Goal: Information Seeking & Learning: Learn about a topic

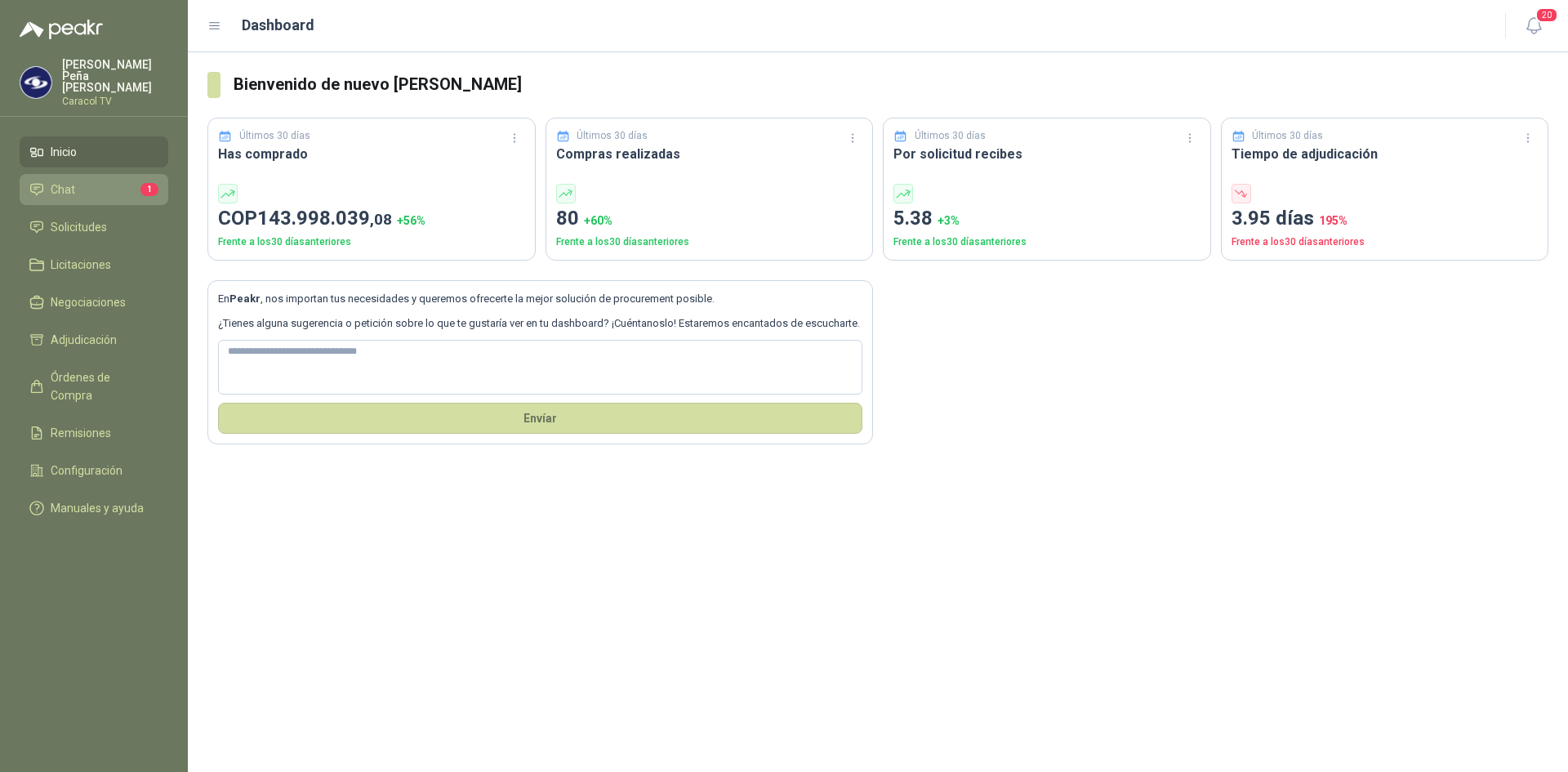
click at [90, 186] on li "Chat 1" at bounding box center [94, 189] width 129 height 18
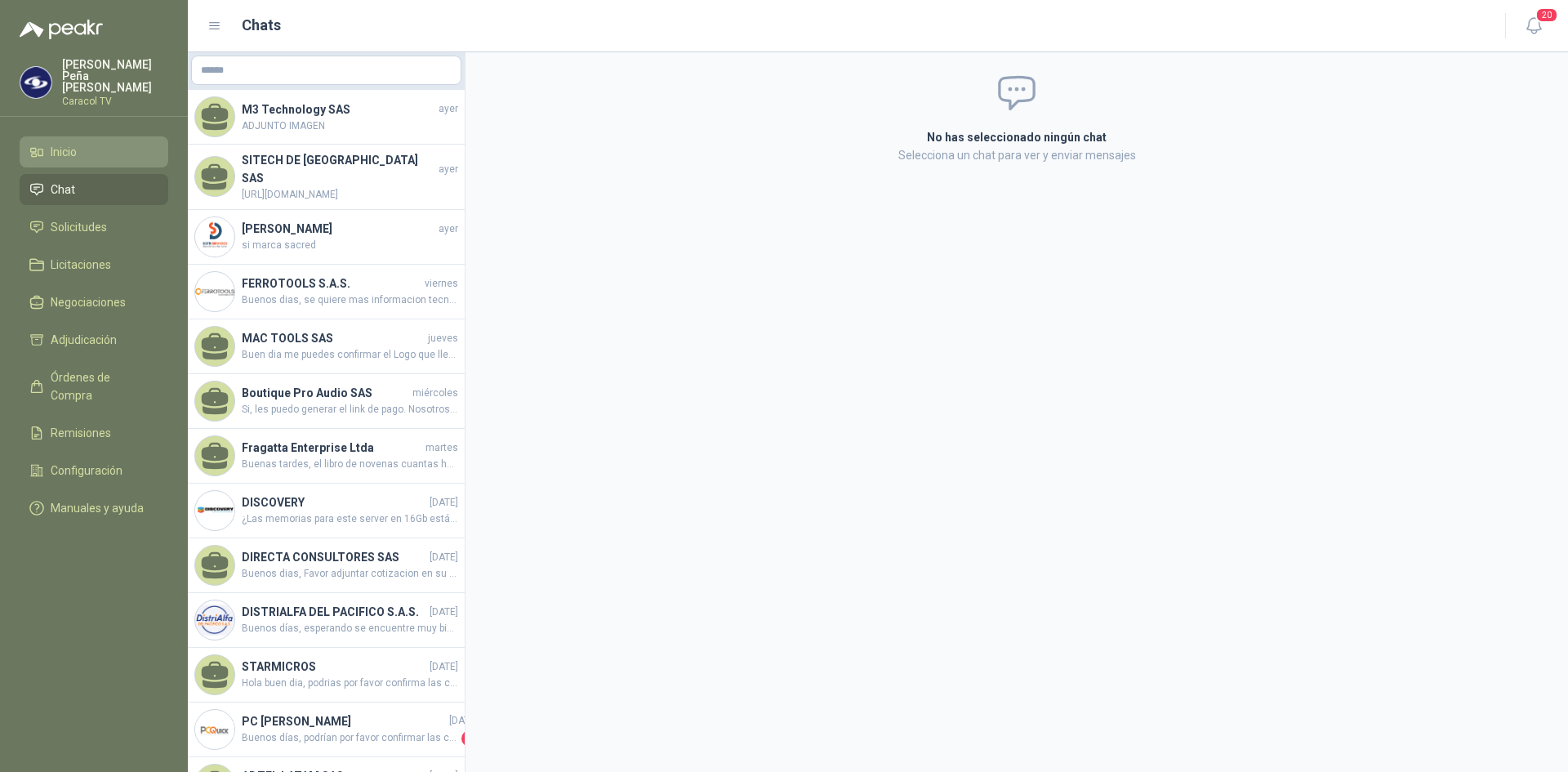
click at [64, 143] on span "Inicio" at bounding box center [64, 152] width 26 height 18
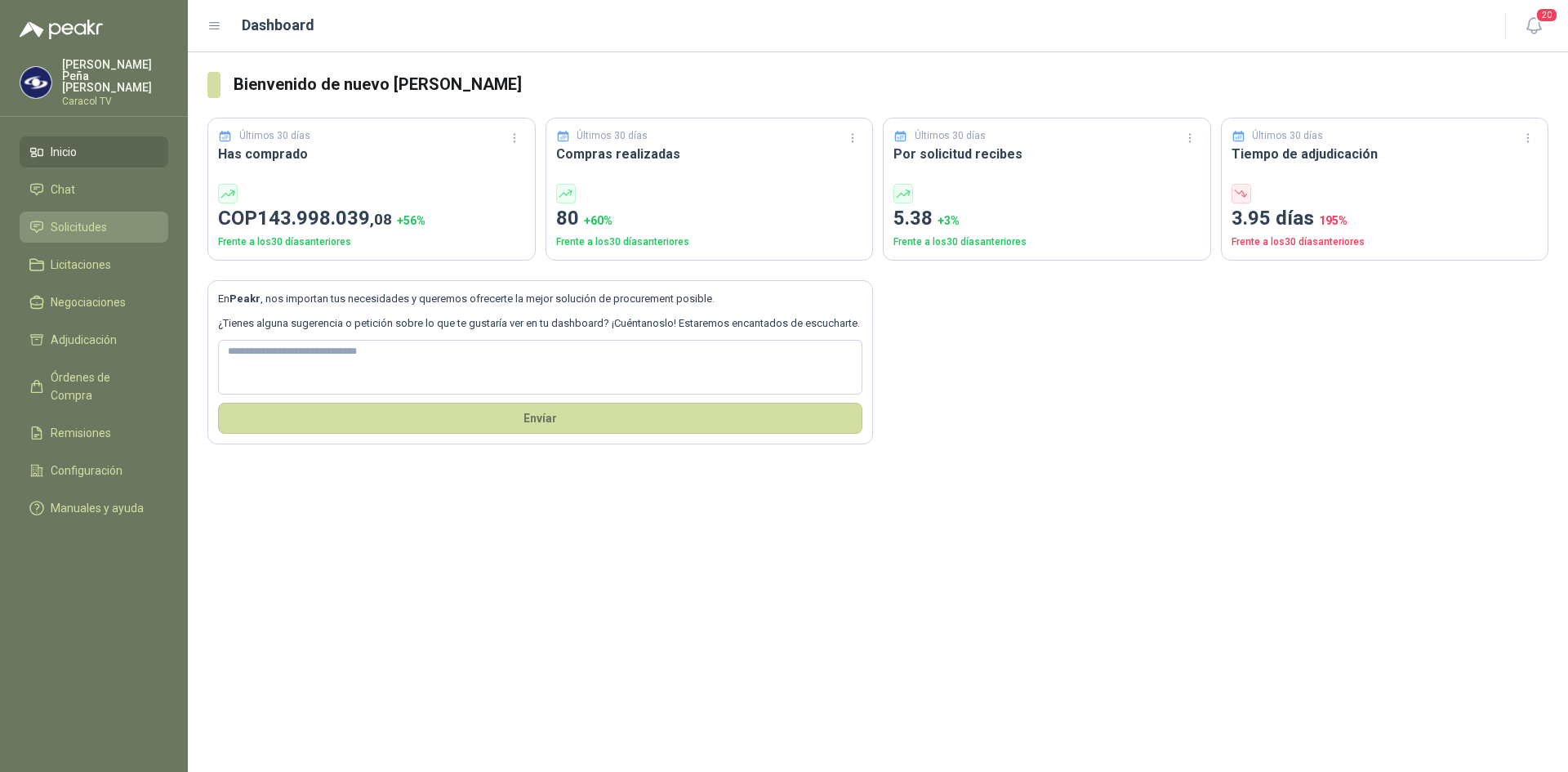
click at [81, 218] on span "Solicitudes" at bounding box center [79, 227] width 56 height 18
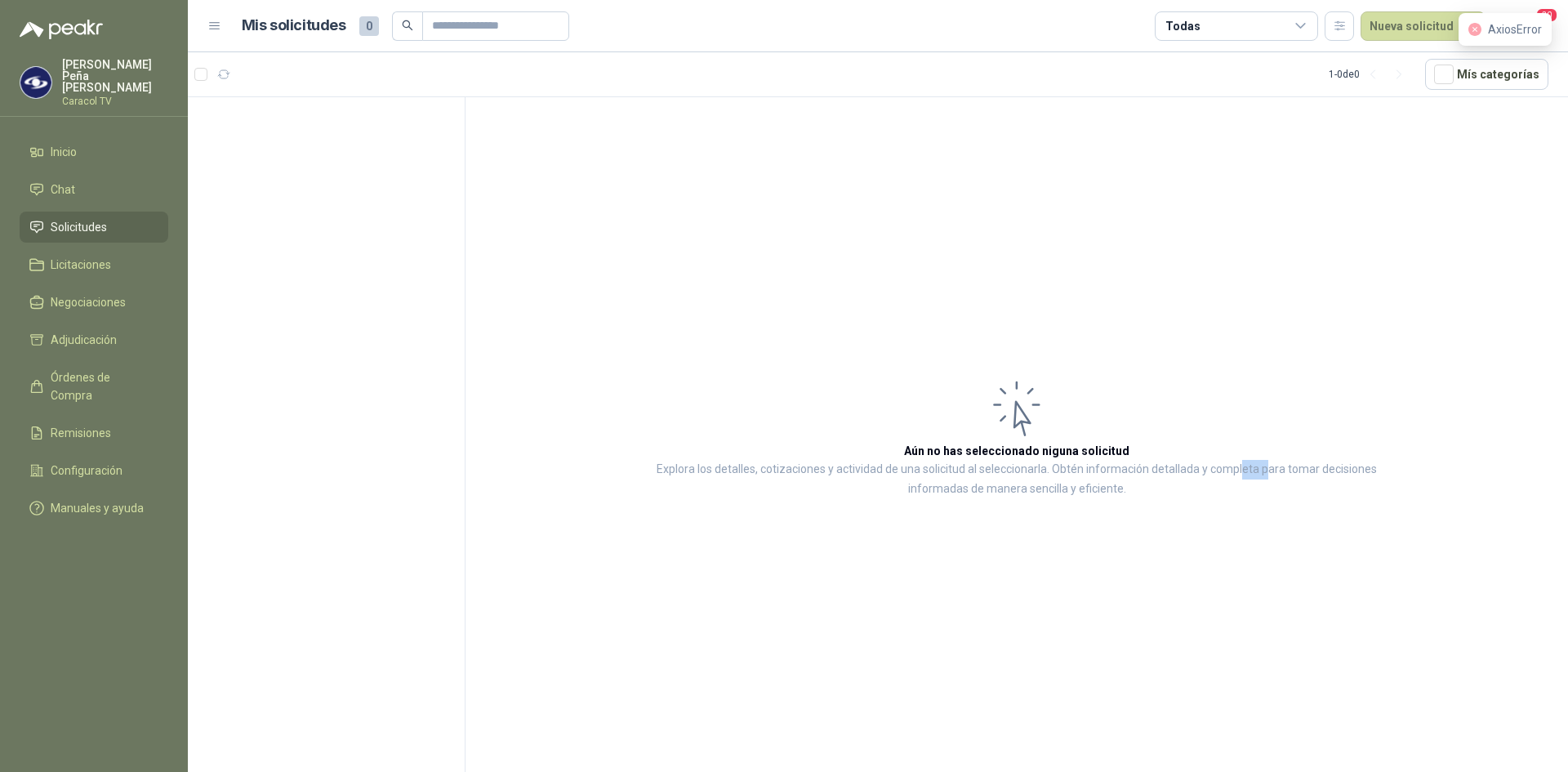
click at [1232, 246] on article "Aún no has seleccionado niguna solicitud Explora los detalles, cotizaciones y a…" at bounding box center [1016, 437] width 1102 height 680
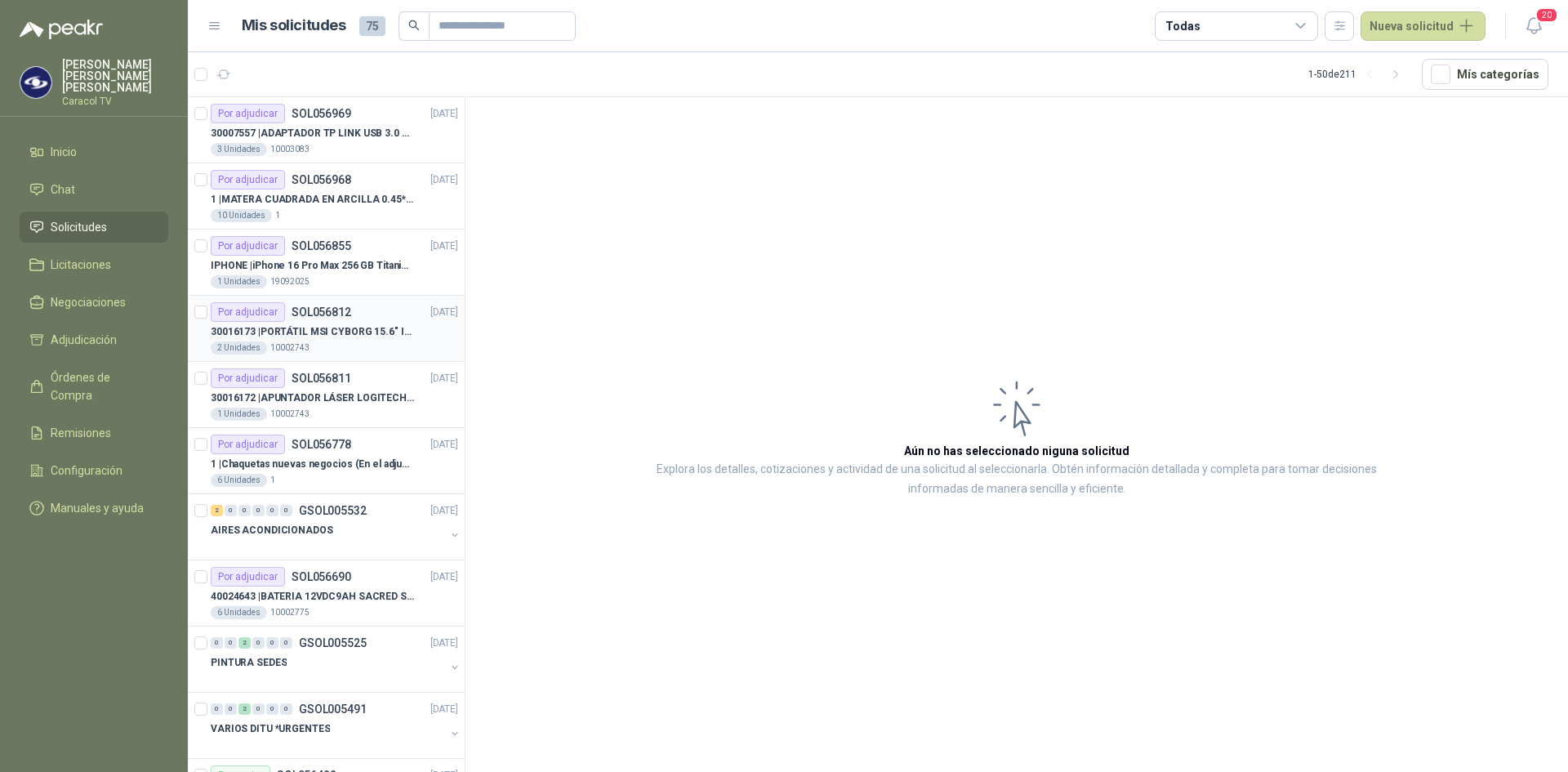
click at [324, 331] on p "30016173 | PORTÁTIL MSI CYBORG 15.6" INTEL I7 RAM 32GB - 1 TB / Nvidia GeForce …" at bounding box center [312, 332] width 203 height 16
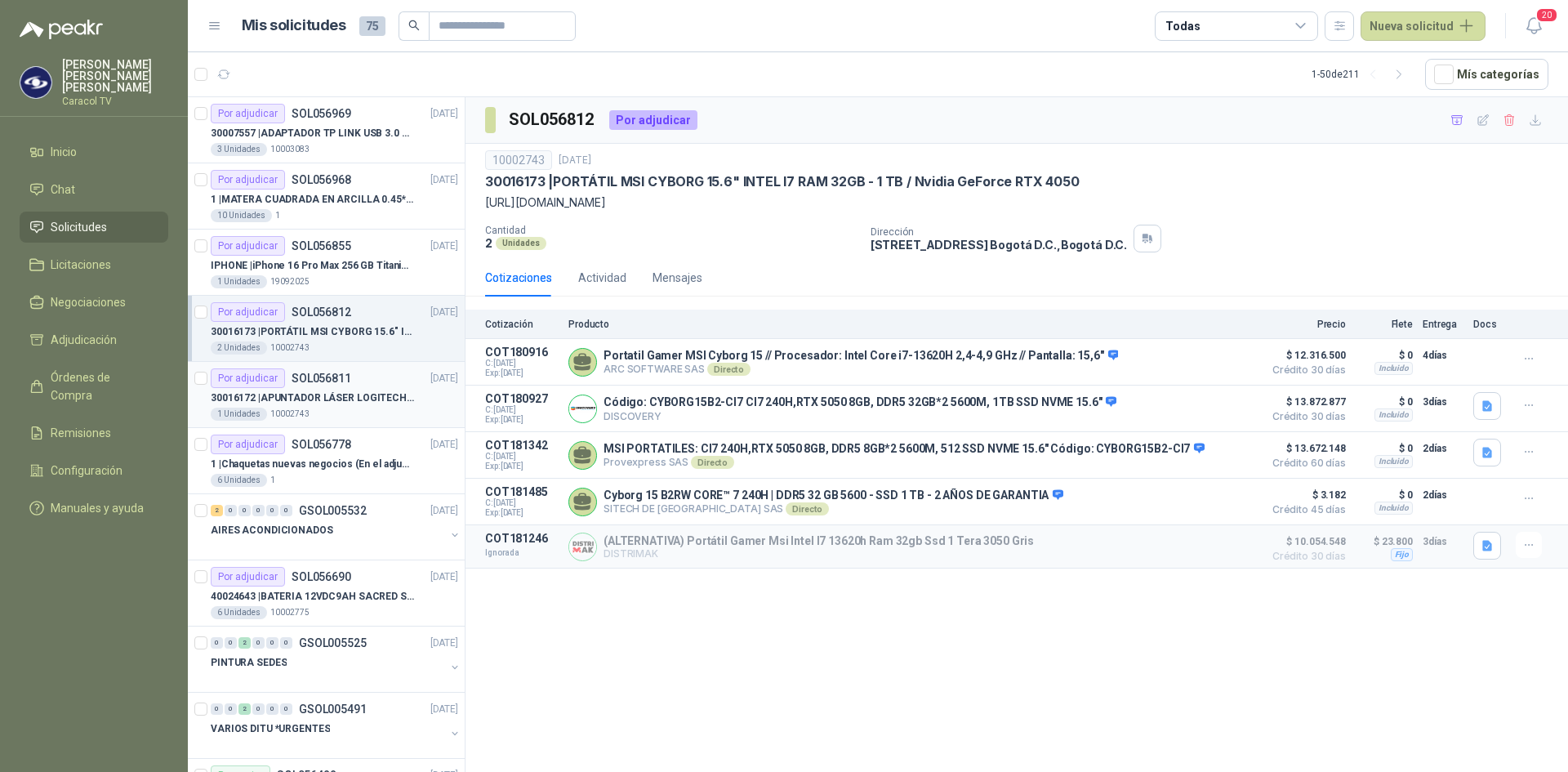
click at [330, 398] on p "30016172 | APUNTADOR LÁSER LOGITECH R400" at bounding box center [312, 398] width 203 height 16
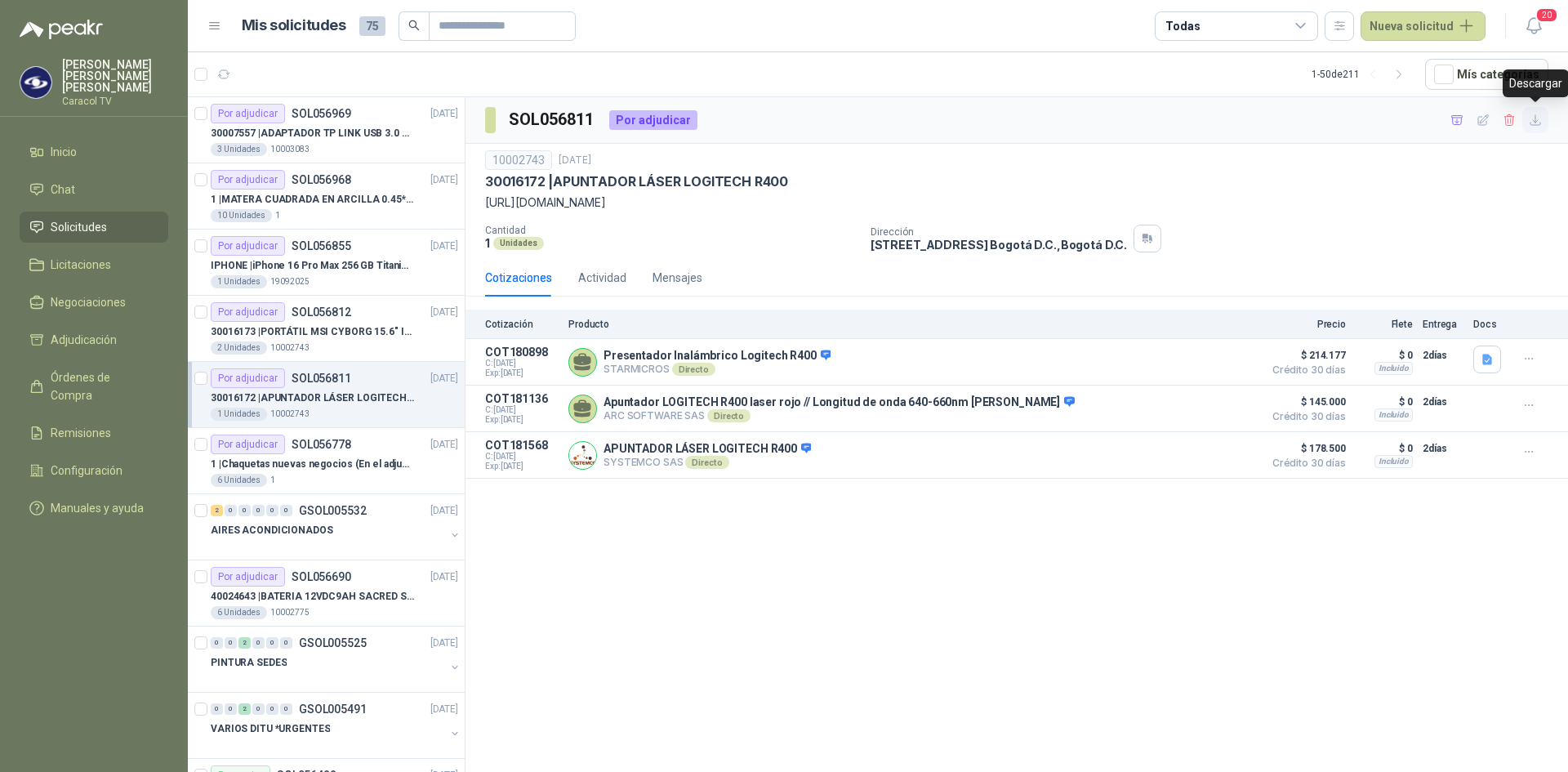
click at [1540, 115] on icon "button" at bounding box center [1536, 120] width 14 height 14
click at [308, 329] on p "30016173 | PORTÁTIL MSI CYBORG 15.6" INTEL I7 RAM 32GB - 1 TB / Nvidia GeForce …" at bounding box center [312, 332] width 203 height 16
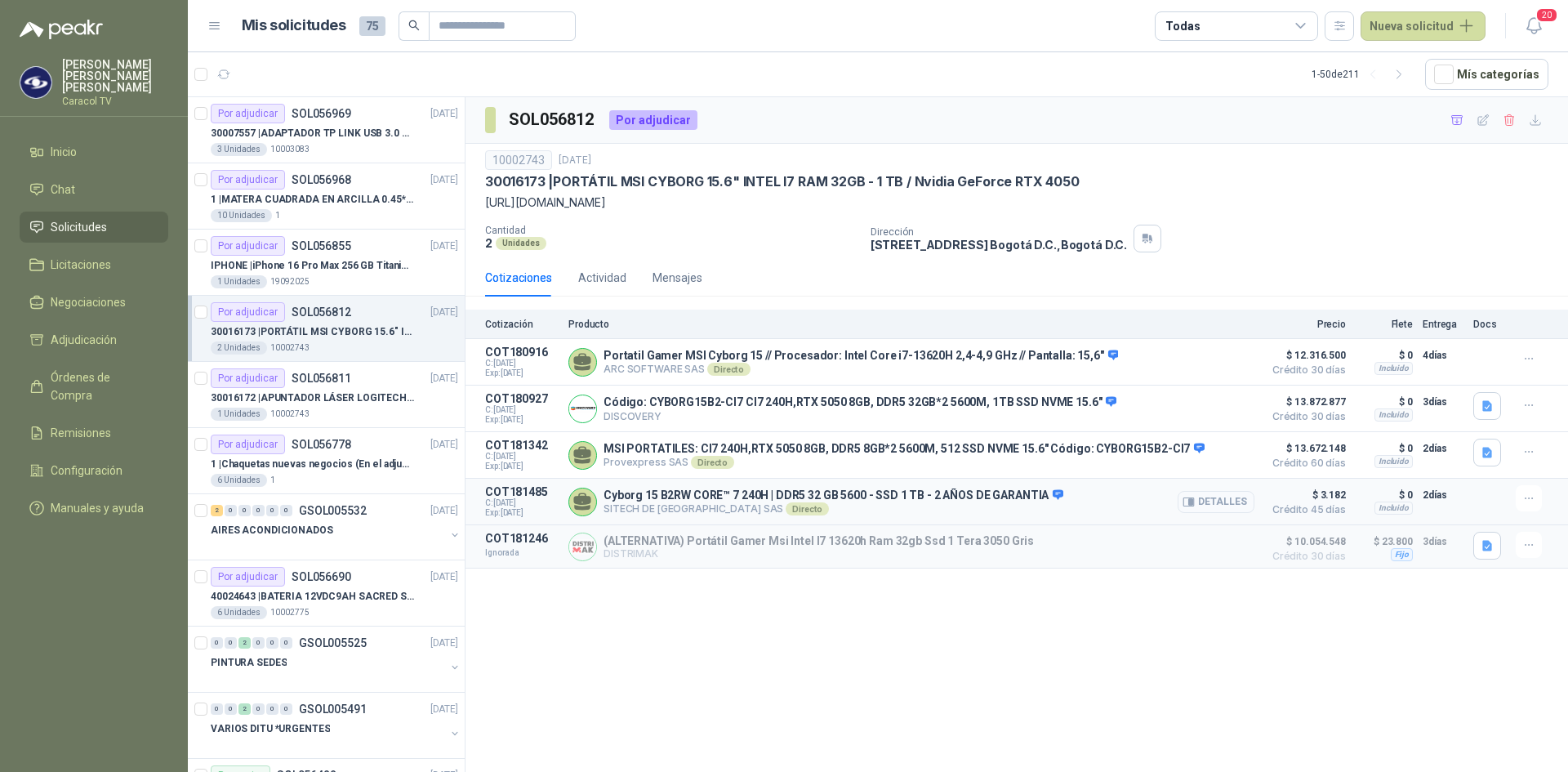
click at [1199, 513] on button "Detalles" at bounding box center [1216, 502] width 77 height 22
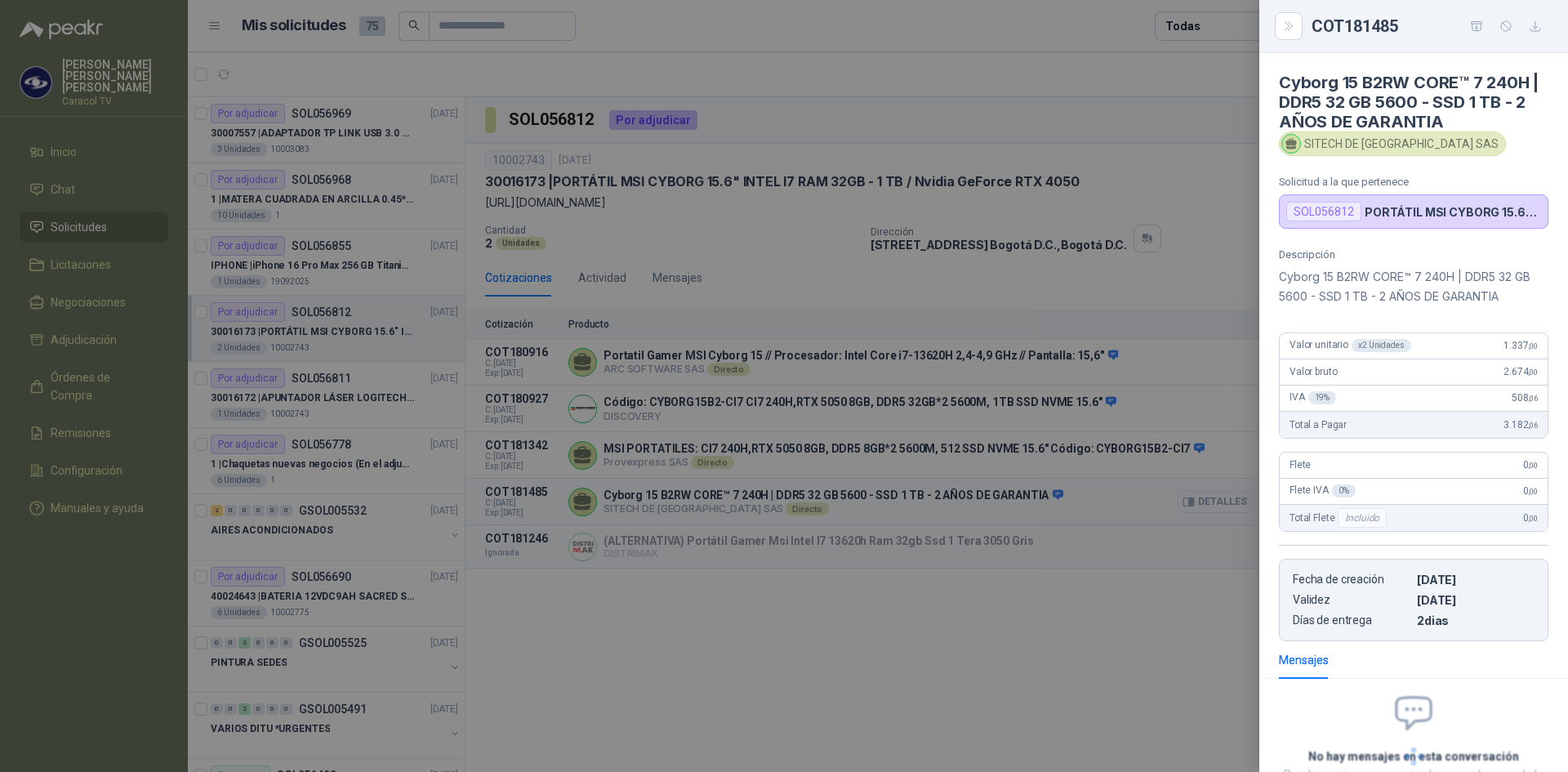
scroll to position [132, 0]
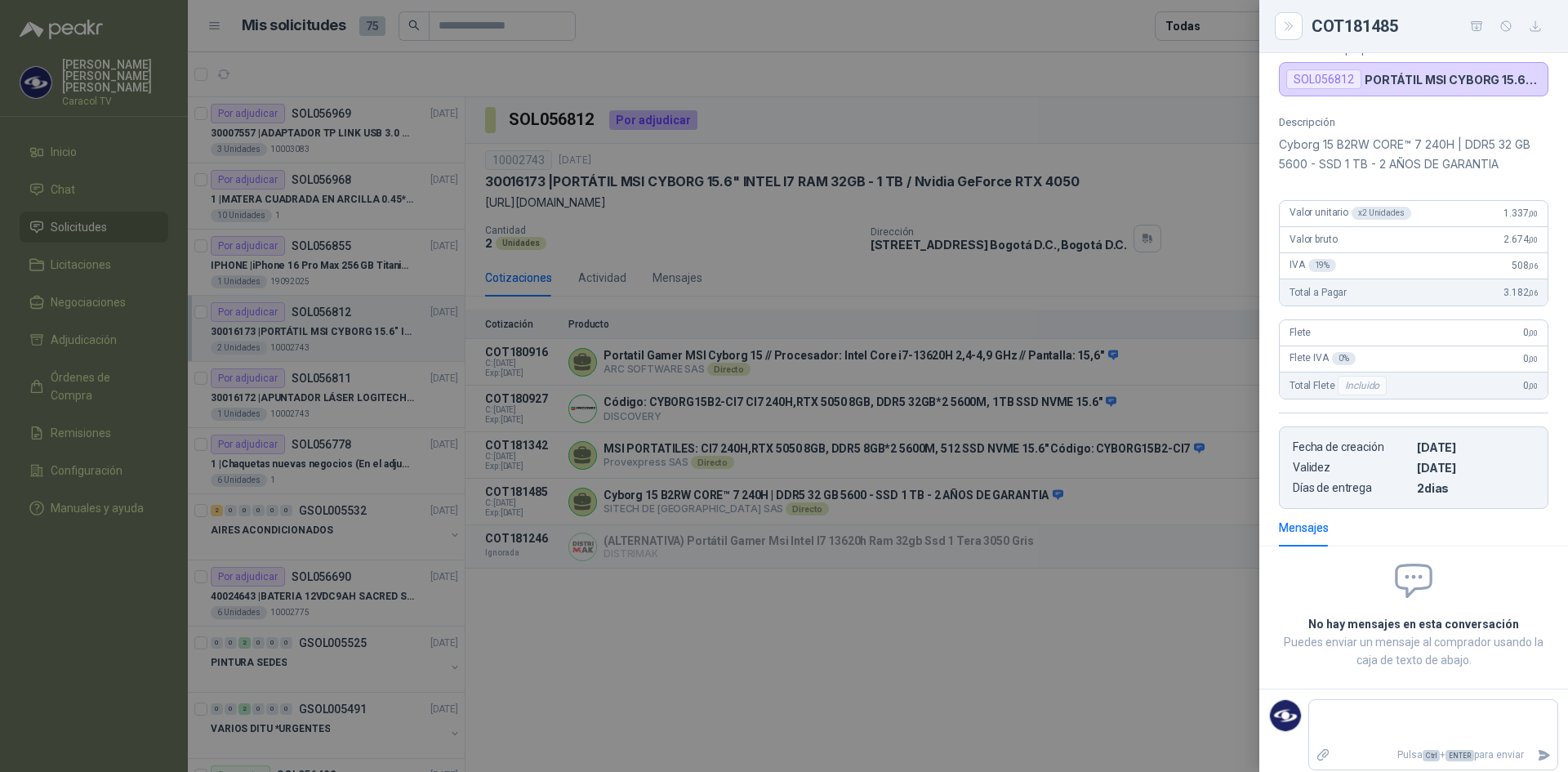
click at [1112, 639] on div at bounding box center [784, 386] width 1568 height 772
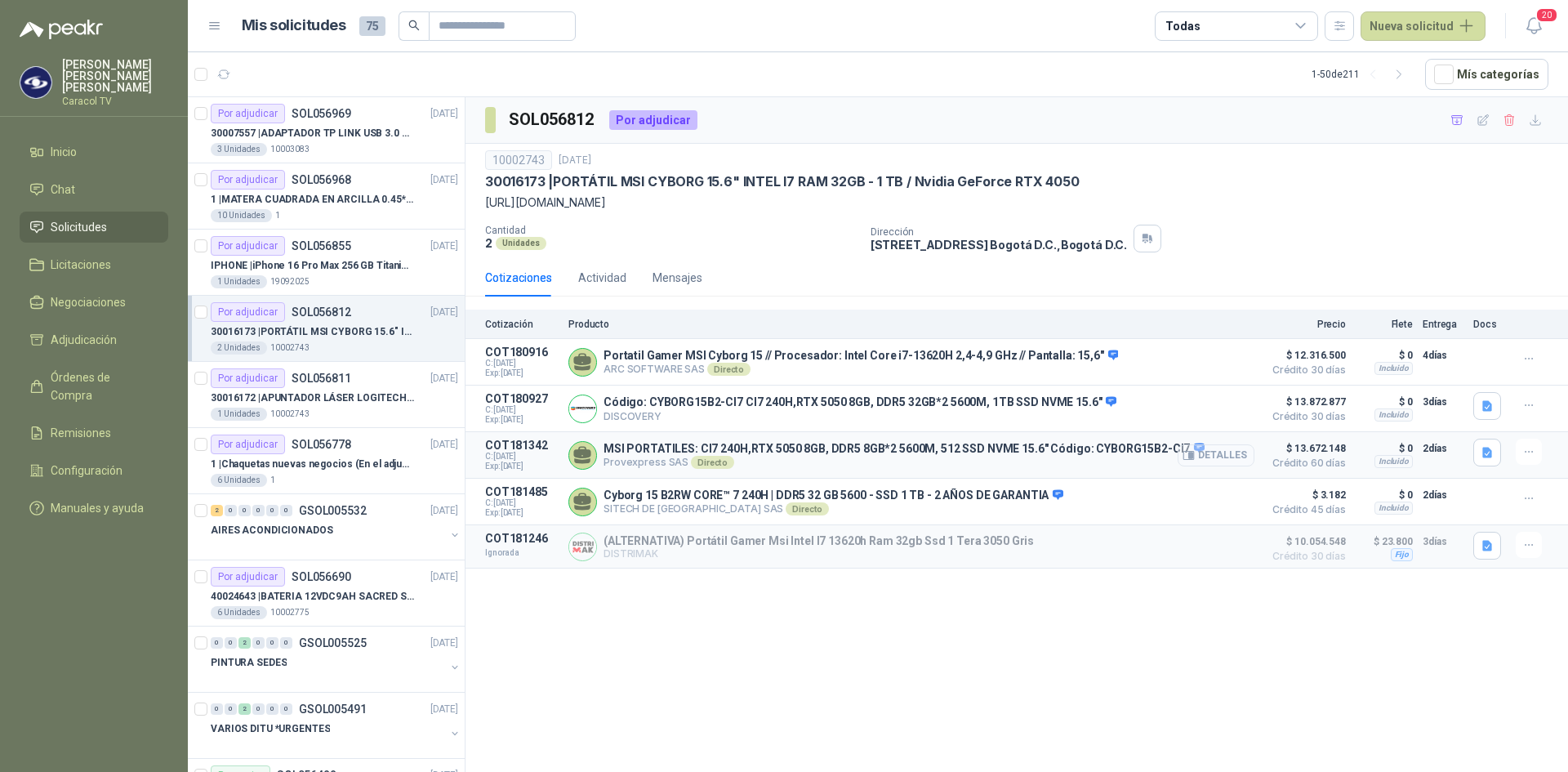
click at [1245, 467] on button "Detalles" at bounding box center [1216, 456] width 77 height 22
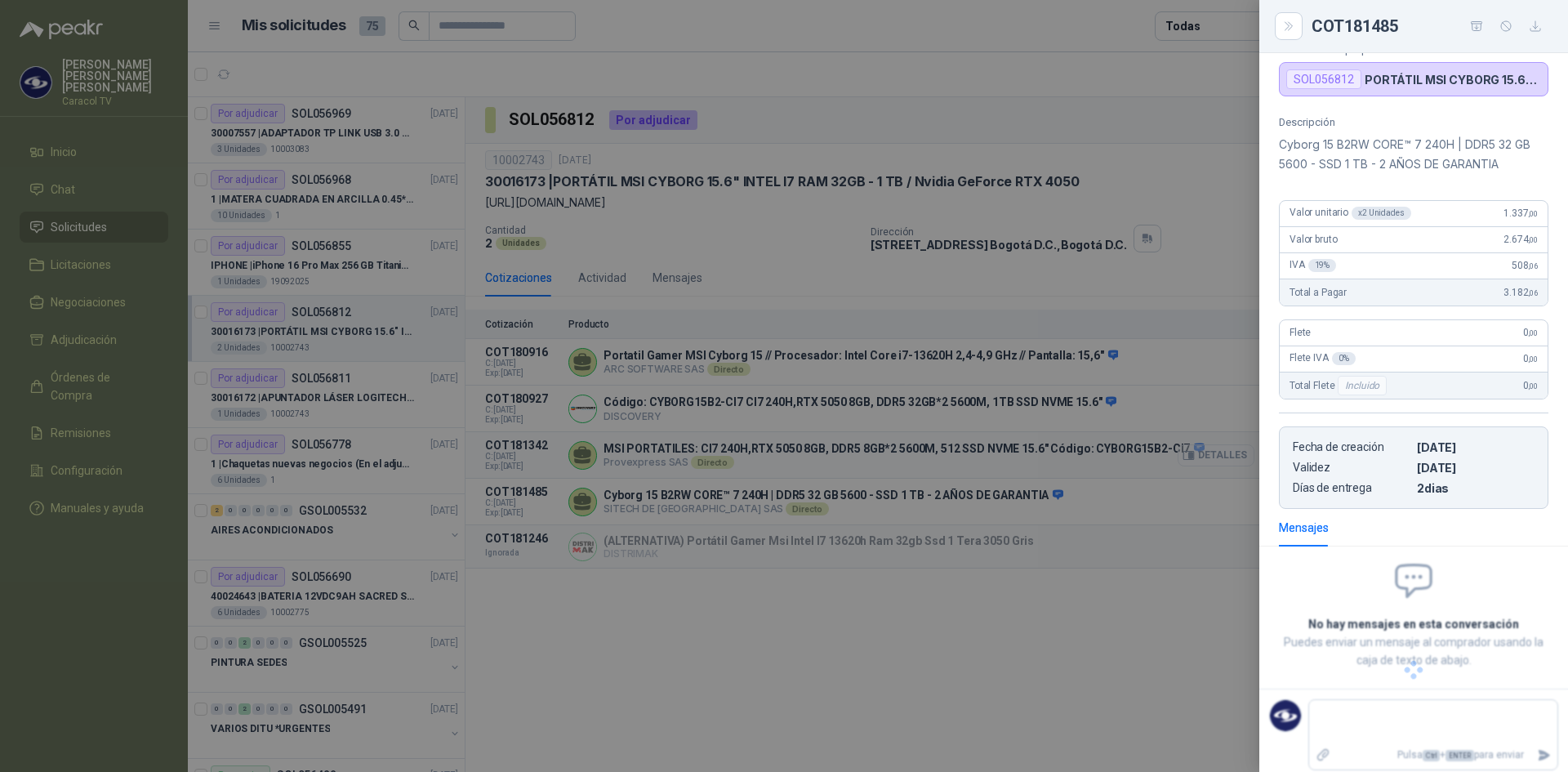
scroll to position [152, 0]
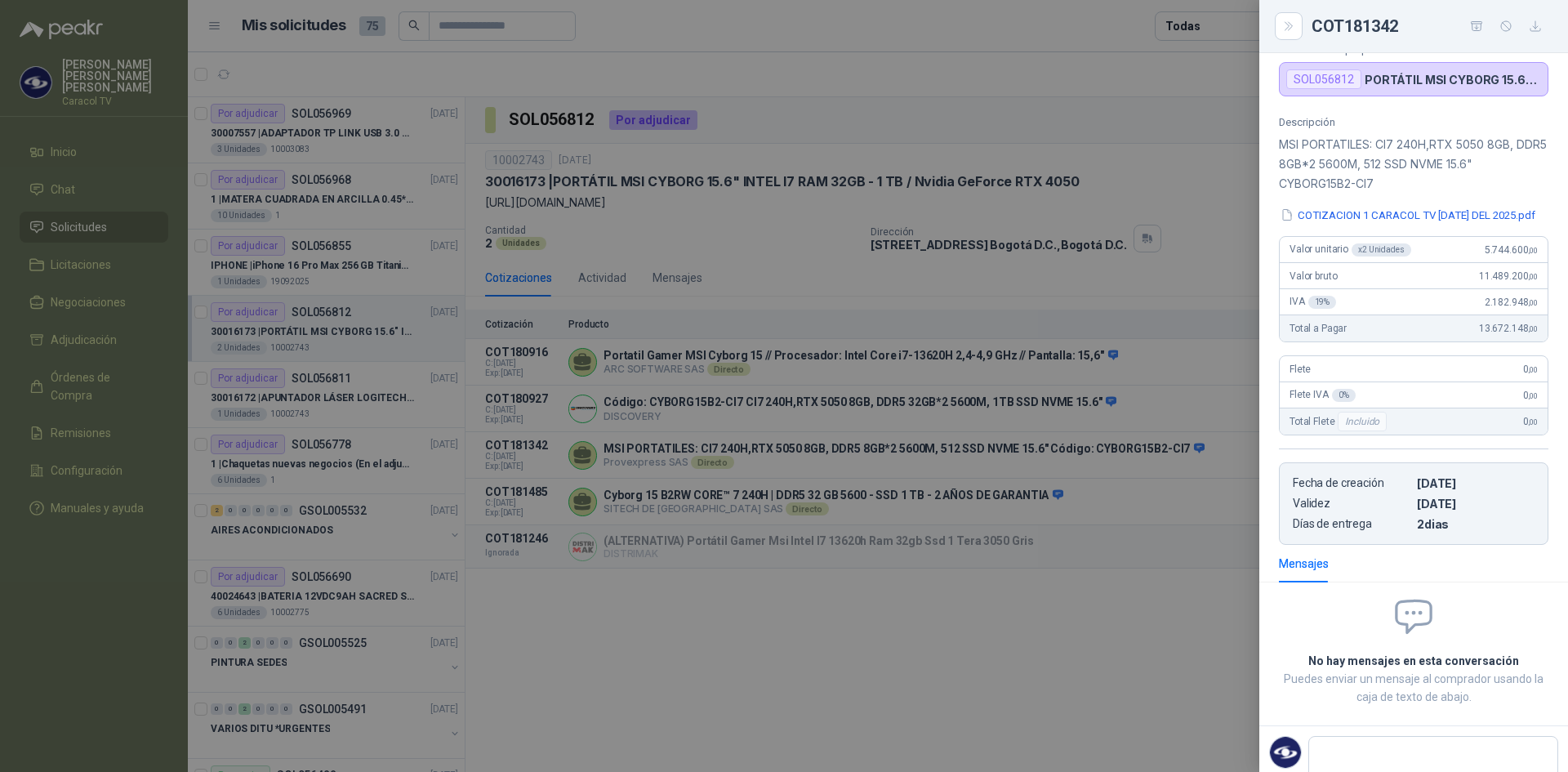
click at [1108, 617] on div at bounding box center [784, 386] width 1568 height 772
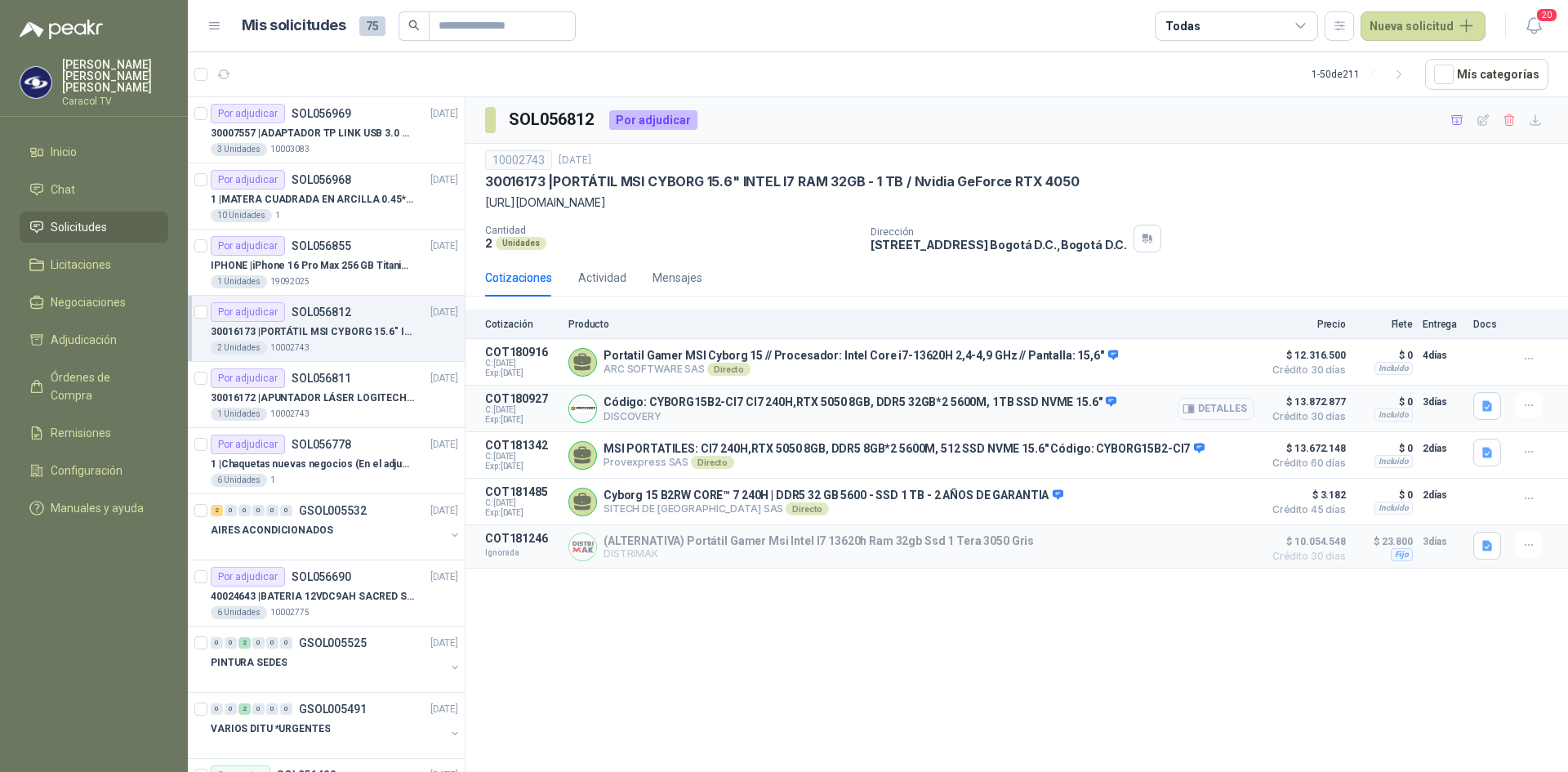
click at [1212, 420] on button "Detalles" at bounding box center [1216, 409] width 77 height 22
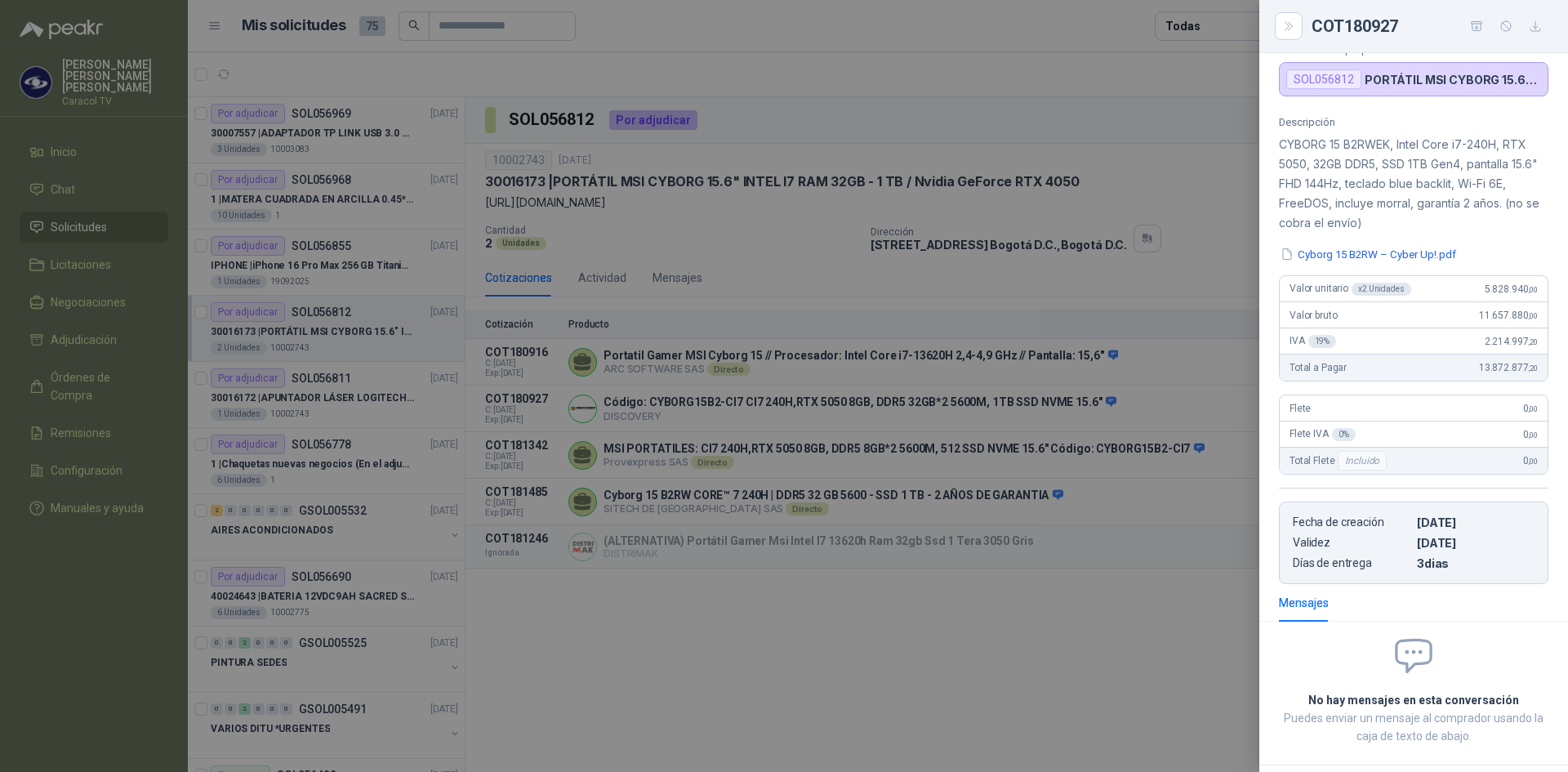
click at [1088, 616] on div at bounding box center [784, 386] width 1568 height 772
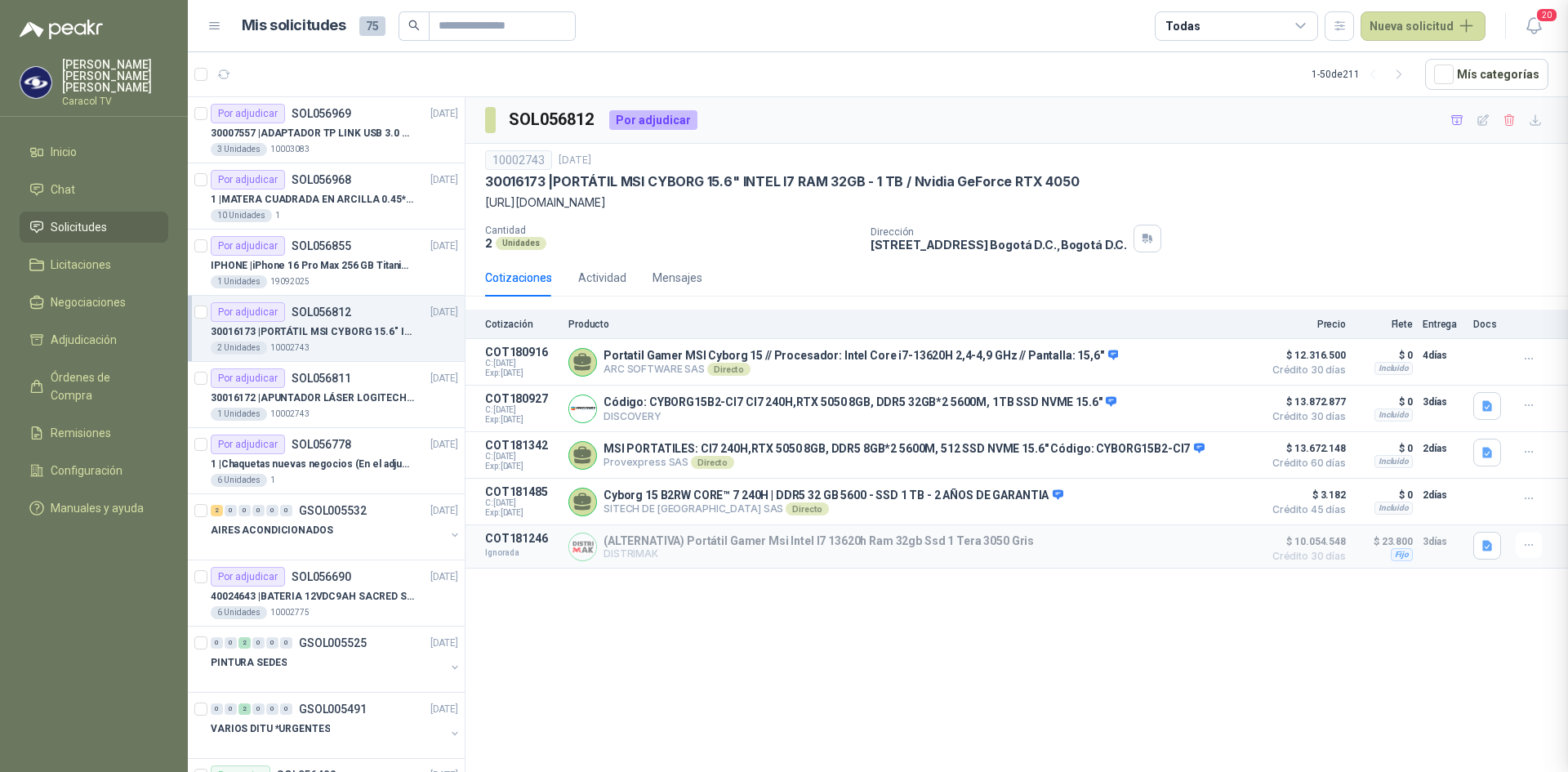
scroll to position [236, 0]
click at [1221, 374] on button "Detalles" at bounding box center [1216, 362] width 77 height 22
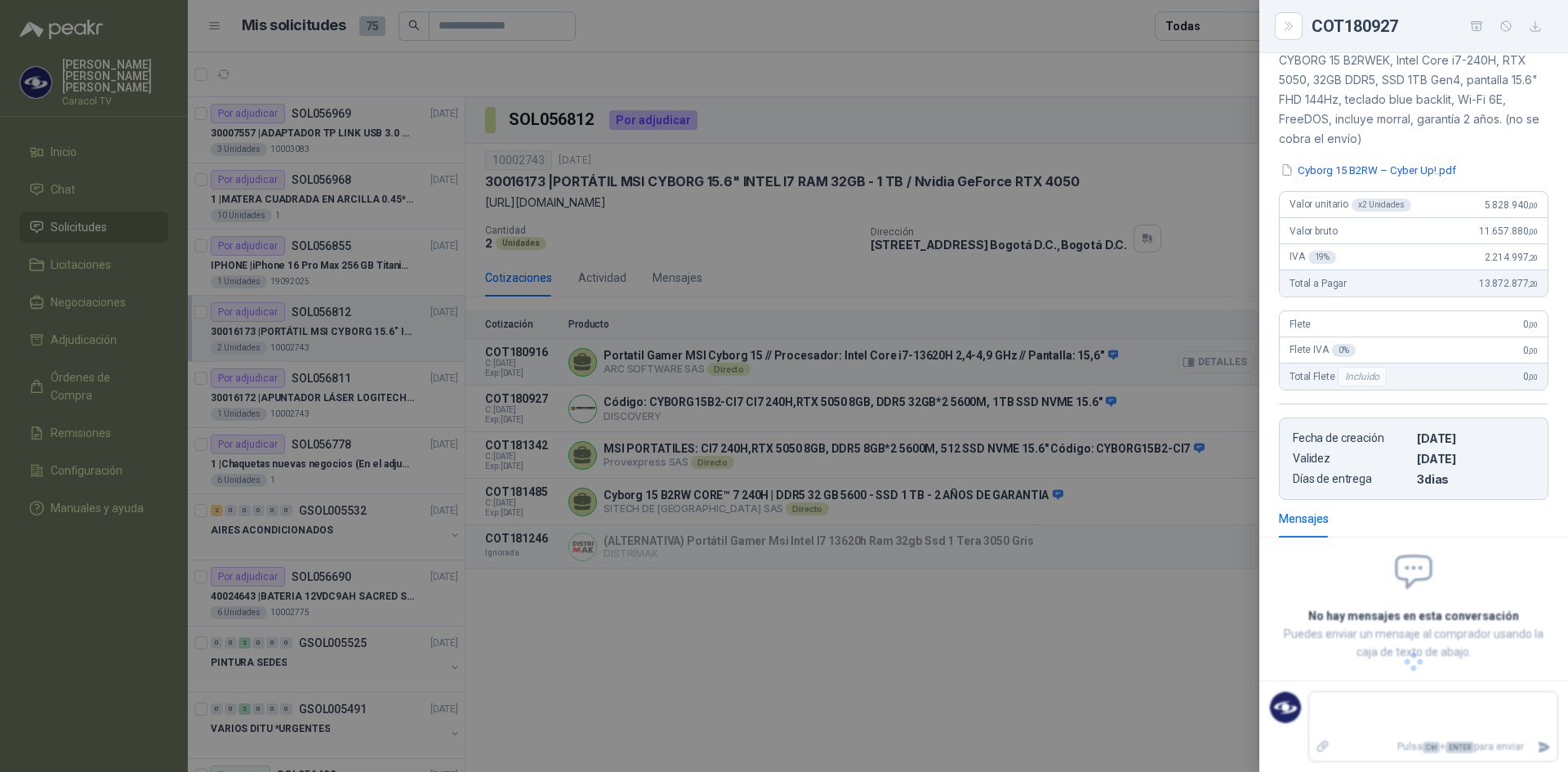
scroll to position [219, 0]
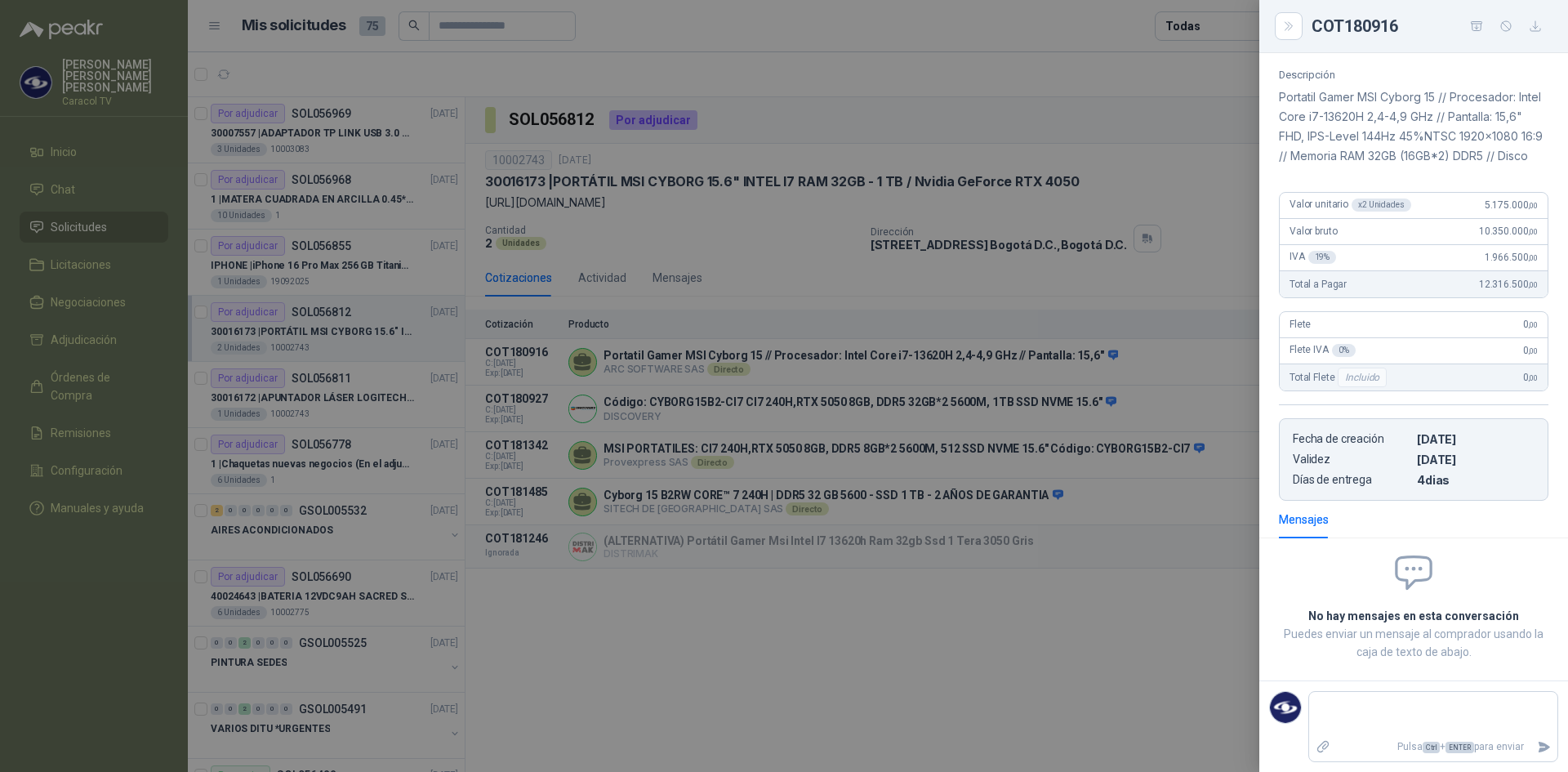
click at [1111, 622] on div at bounding box center [784, 386] width 1568 height 772
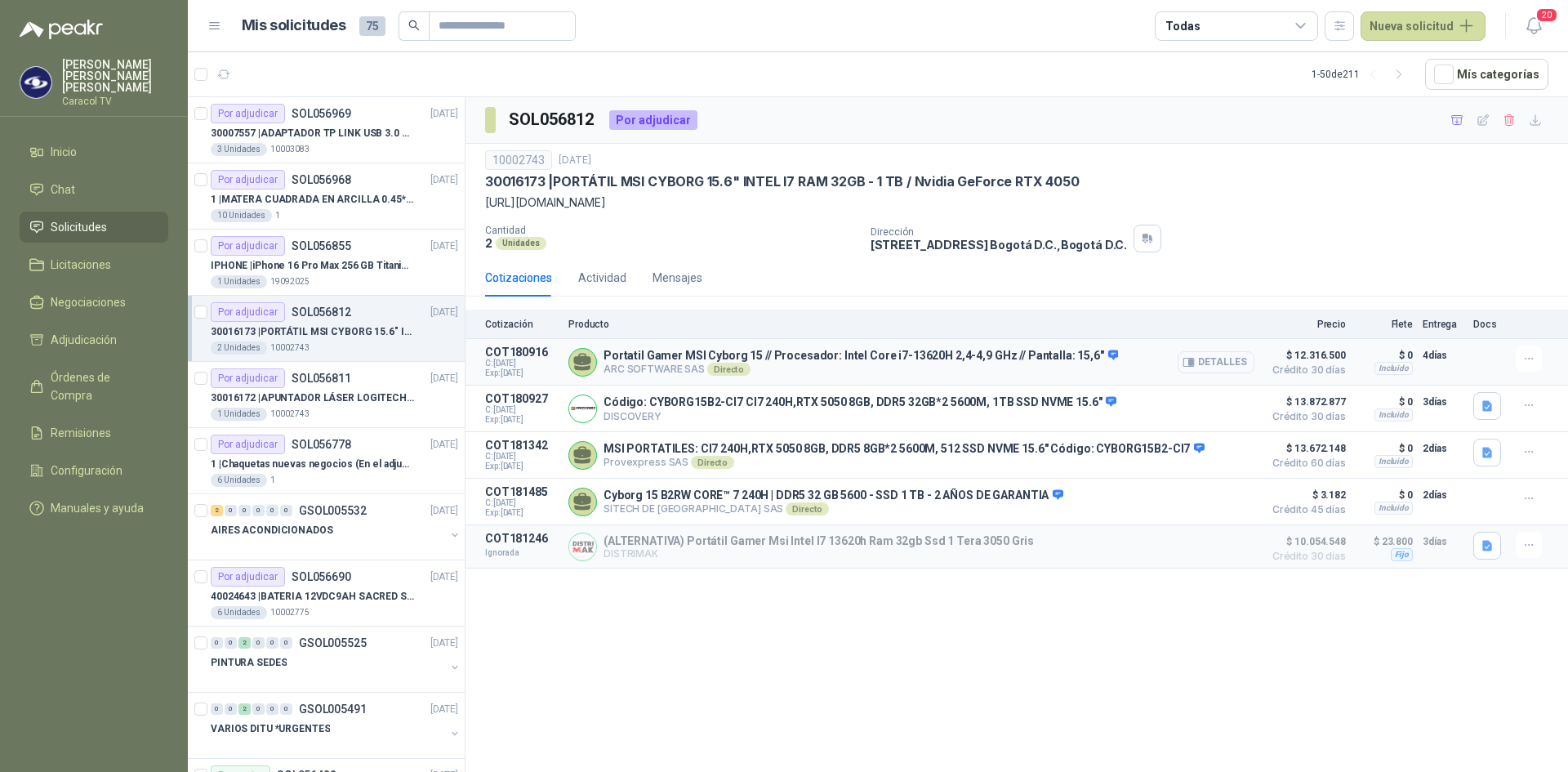
click at [1185, 374] on button "Detalles" at bounding box center [1216, 362] width 77 height 22
click at [1538, 122] on icon "button" at bounding box center [1536, 120] width 14 height 14
